Goal: Information Seeking & Learning: Learn about a topic

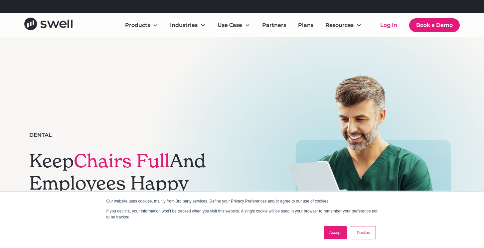
scroll to position [5, 0]
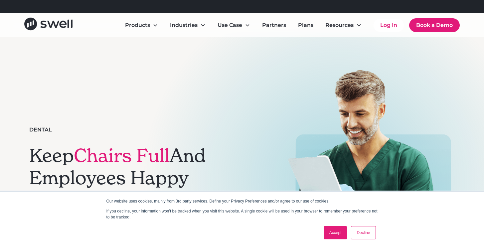
click at [333, 233] on link "Accept" at bounding box center [336, 232] width 24 height 13
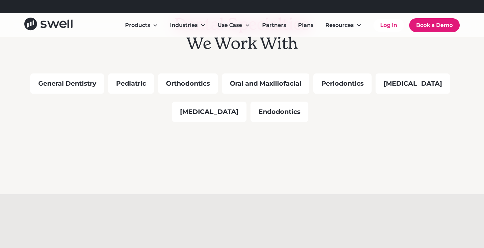
scroll to position [661, 0]
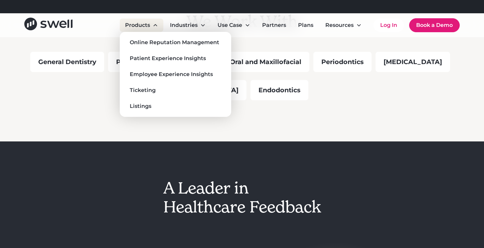
click at [160, 28] on div "Products" at bounding box center [142, 25] width 44 height 13
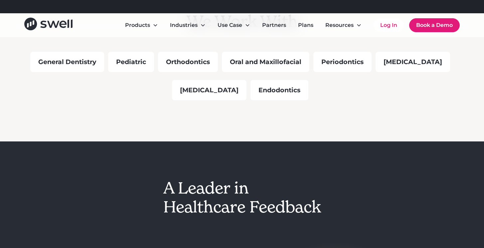
click at [59, 62] on div "General Dentistry" at bounding box center [67, 62] width 74 height 20
click at [304, 29] on link "Plans" at bounding box center [306, 25] width 26 height 13
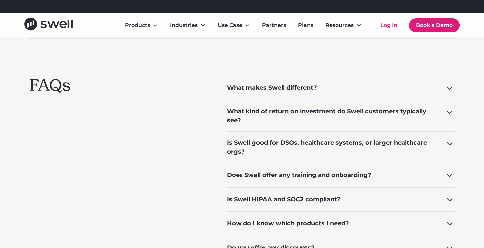
scroll to position [481, 0]
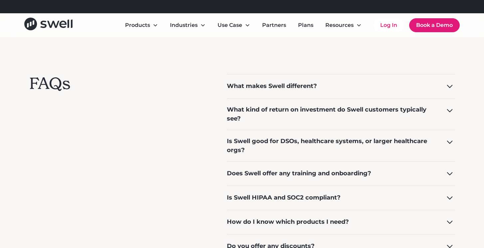
click at [269, 87] on div "What makes Swell different?" at bounding box center [272, 86] width 90 height 9
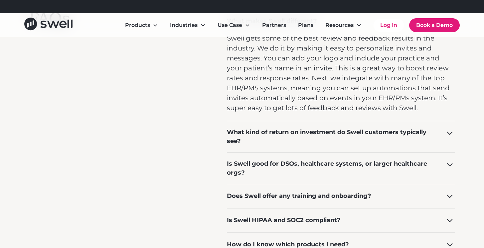
scroll to position [570, 0]
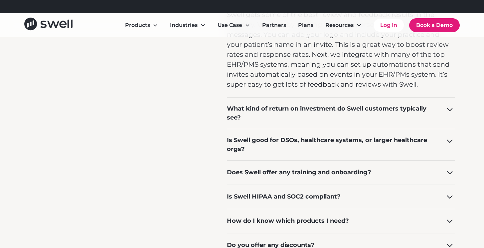
click at [307, 110] on div "What kind of return on investment do Swell customers typically see?" at bounding box center [331, 113] width 209 height 18
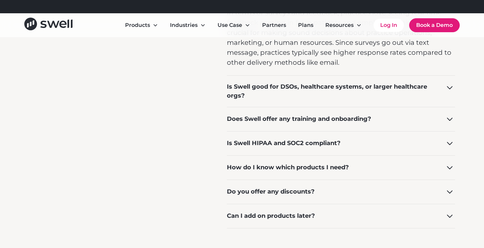
scroll to position [723, 0]
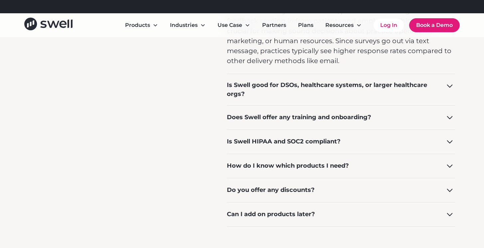
click at [305, 121] on div "Does Swell offer any training and onboarding?" at bounding box center [299, 117] width 144 height 9
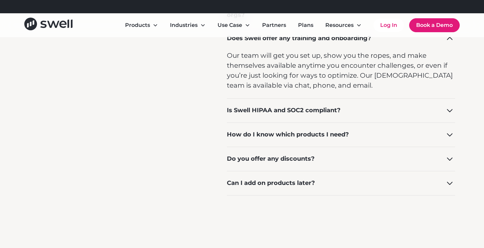
scroll to position [803, 0]
click at [303, 138] on div "How do I know which products I need?" at bounding box center [288, 134] width 122 height 9
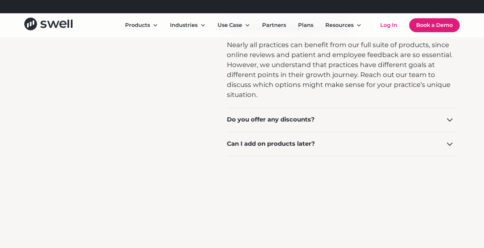
scroll to position [910, 0]
click at [292, 121] on div "Do you offer any discounts?" at bounding box center [271, 119] width 88 height 9
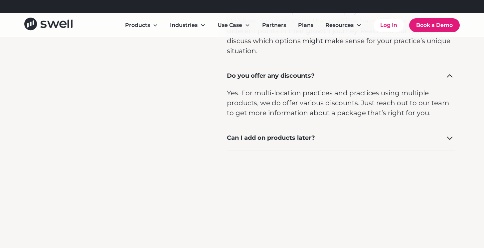
scroll to position [955, 0]
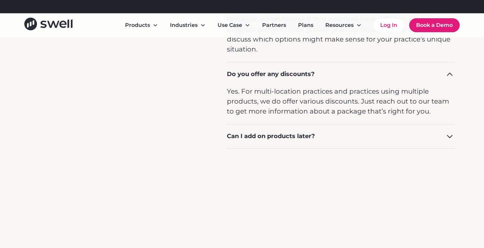
click at [306, 140] on div "Can I add on products later?" at bounding box center [271, 136] width 88 height 9
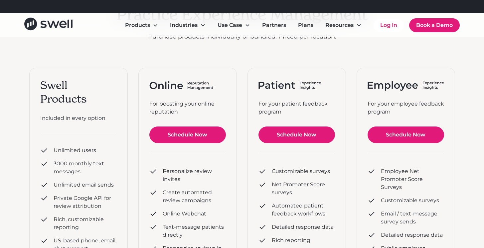
scroll to position [0, 0]
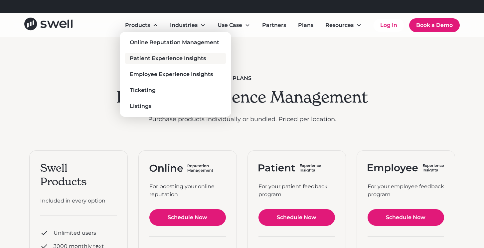
click at [161, 62] on div "Patient Experience Insights" at bounding box center [168, 59] width 76 height 8
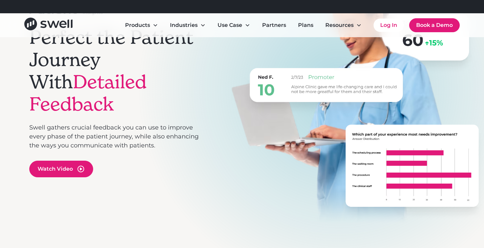
scroll to position [120, 0]
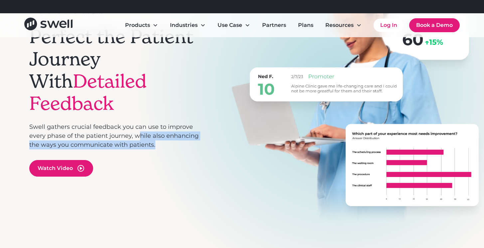
drag, startPoint x: 137, startPoint y: 126, endPoint x: 166, endPoint y: 136, distance: 30.8
click at [166, 136] on p "Swell gathers crucial feedback you can use to improve every phase of the patien…" at bounding box center [118, 136] width 179 height 27
drag, startPoint x: 134, startPoint y: 125, endPoint x: 168, endPoint y: 135, distance: 35.3
click at [168, 135] on p "Swell gathers crucial feedback you can use to improve every phase of the patien…" at bounding box center [118, 136] width 179 height 27
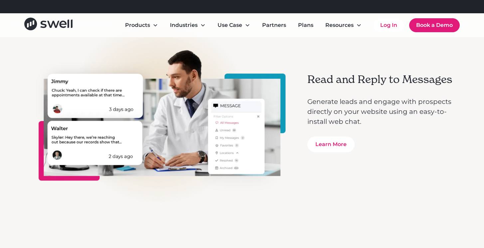
scroll to position [1515, 0]
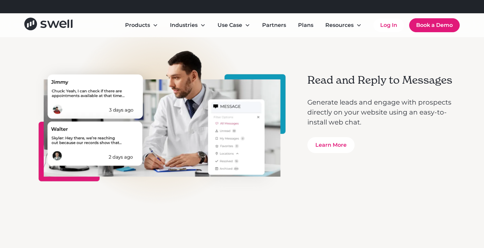
click at [95, 150] on img at bounding box center [158, 113] width 258 height 172
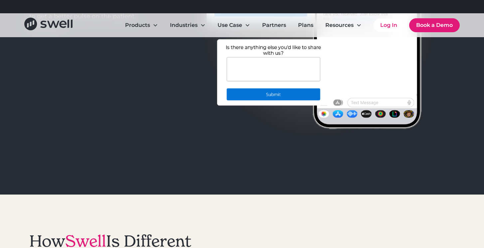
scroll to position [603, 0]
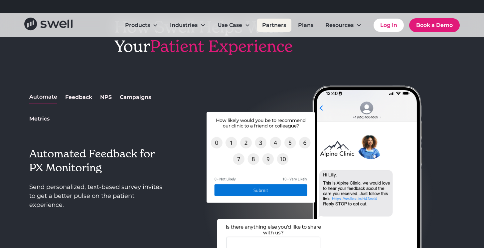
click at [274, 25] on link "Partners" at bounding box center [274, 25] width 35 height 13
